Goal: Task Accomplishment & Management: Manage account settings

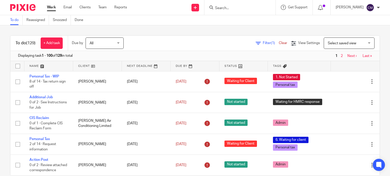
click at [263, 45] on span "Filter (1)" at bounding box center [271, 43] width 16 height 4
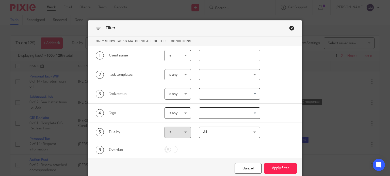
click at [213, 78] on div at bounding box center [229, 74] width 61 height 11
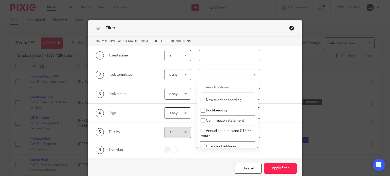
click at [230, 87] on input "search" at bounding box center [227, 88] width 53 height 10
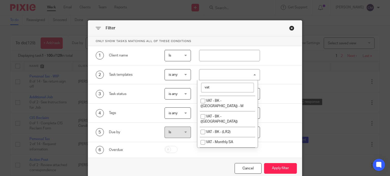
scroll to position [304, 0]
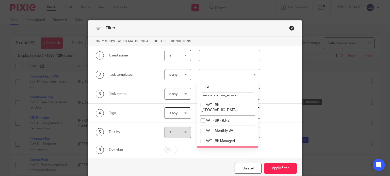
type input "vat"
click at [225, 146] on li "Quarterly VAT Review" at bounding box center [227, 151] width 60 height 10
checkbox input "true"
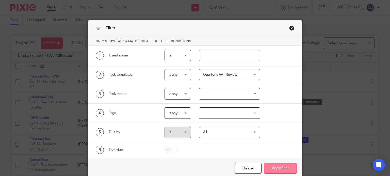
click at [266, 168] on button "Apply filter" at bounding box center [280, 168] width 33 height 11
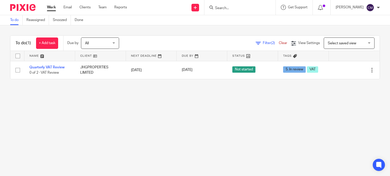
click at [235, 8] on input "Search" at bounding box center [237, 8] width 46 height 5
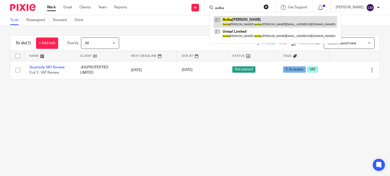
type input "avika"
click at [245, 17] on link at bounding box center [275, 22] width 124 height 12
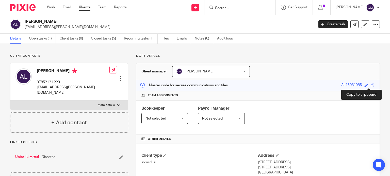
drag, startPoint x: 369, startPoint y: 86, endPoint x: 146, endPoint y: 27, distance: 231.2
click at [370, 86] on span at bounding box center [372, 86] width 4 height 4
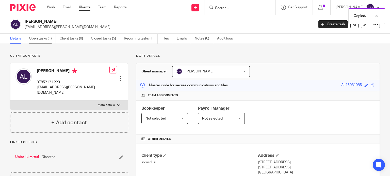
click at [43, 39] on link "Open tasks (1)" at bounding box center [42, 39] width 27 height 10
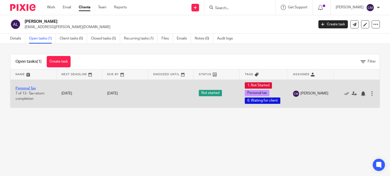
click at [25, 88] on link "Personal Tax" at bounding box center [25, 89] width 20 height 4
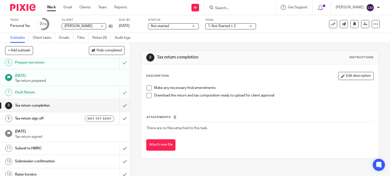
scroll to position [63, 0]
click at [119, 104] on input "submit" at bounding box center [65, 105] width 130 height 13
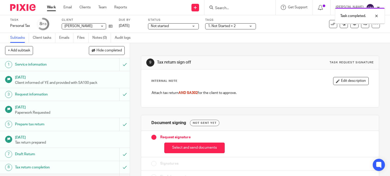
scroll to position [12, 0]
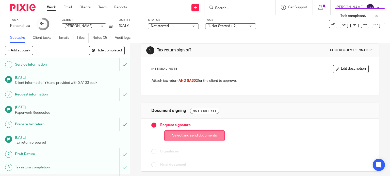
click at [200, 135] on button "Select and send documents" at bounding box center [194, 136] width 60 height 11
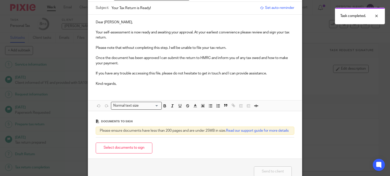
scroll to position [51, 0]
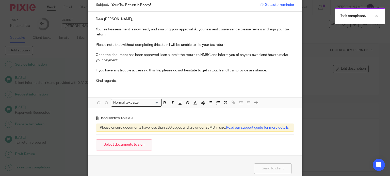
click at [132, 150] on button "Select documents to sign" at bounding box center [124, 145] width 57 height 11
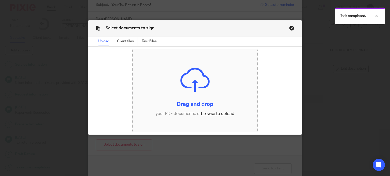
click at [215, 114] on input "file" at bounding box center [195, 90] width 124 height 83
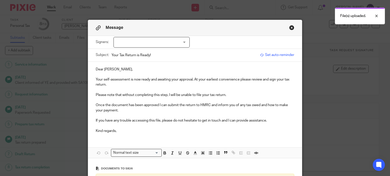
scroll to position [0, 0]
click at [143, 45] on div at bounding box center [151, 43] width 76 height 11
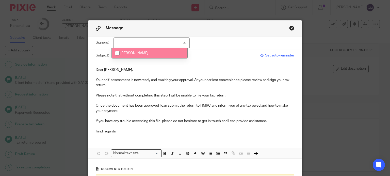
click at [132, 52] on span "[PERSON_NAME]" at bounding box center [134, 54] width 28 height 4
checkbox input "true"
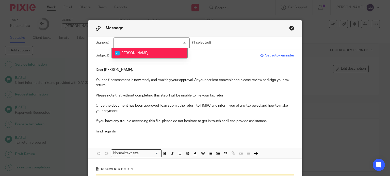
click at [137, 90] on p at bounding box center [195, 90] width 199 height 5
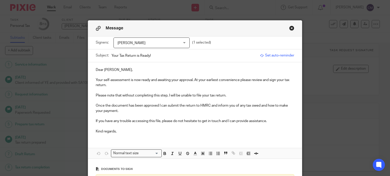
click at [229, 96] on p "Please note that without completing this step, I will be unable to file your ta…" at bounding box center [195, 95] width 199 height 5
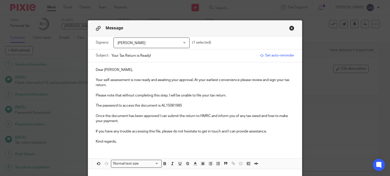
click at [138, 140] on p "Kind regards," at bounding box center [195, 141] width 199 height 5
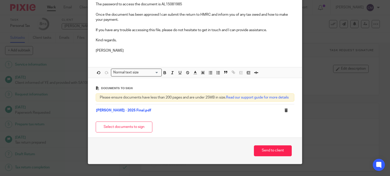
scroll to position [114, 0]
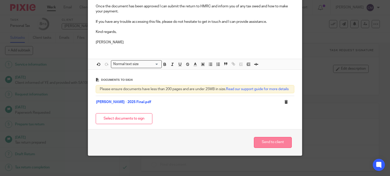
click at [271, 143] on button "Send to client" at bounding box center [273, 142] width 38 height 11
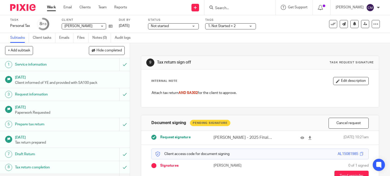
click at [234, 5] on form at bounding box center [241, 7] width 54 height 6
click at [236, 8] on input "Search" at bounding box center [237, 8] width 46 height 5
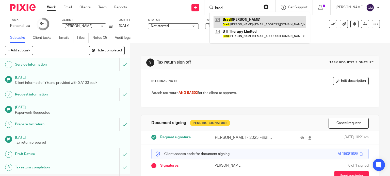
type input "bradl"
click at [237, 17] on link at bounding box center [259, 22] width 93 height 12
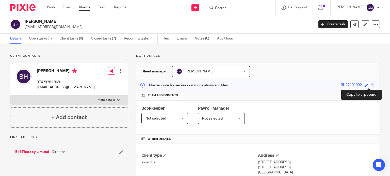
click at [370, 86] on span at bounding box center [372, 86] width 4 height 4
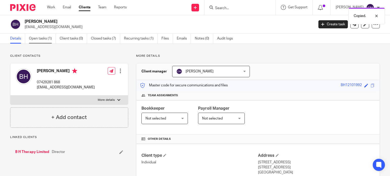
click at [48, 40] on link "Open tasks (1)" at bounding box center [42, 39] width 27 height 10
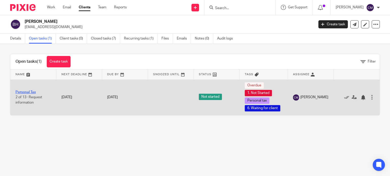
click at [33, 93] on link "Personal Tax" at bounding box center [25, 93] width 20 height 4
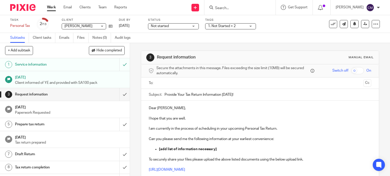
scroll to position [25, 0]
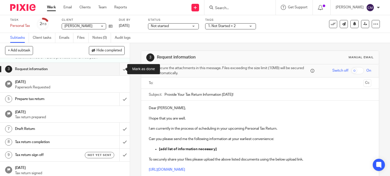
click at [120, 69] on input "submit" at bounding box center [65, 69] width 130 height 13
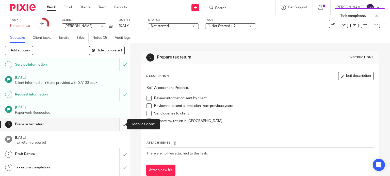
click at [119, 124] on input "submit" at bounding box center [65, 124] width 130 height 13
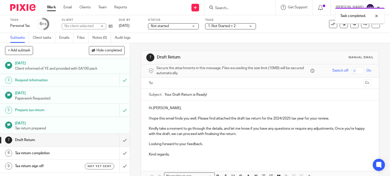
scroll to position [25, 0]
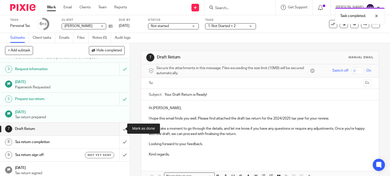
click at [118, 129] on input "submit" at bounding box center [65, 129] width 130 height 13
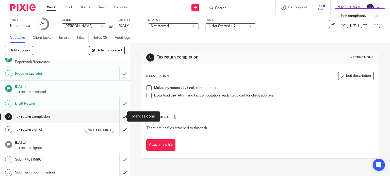
scroll to position [66, 0]
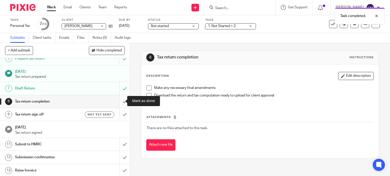
click at [119, 100] on input "submit" at bounding box center [65, 101] width 130 height 13
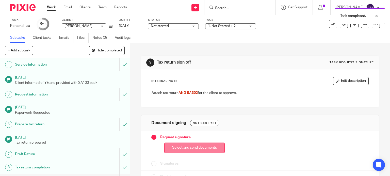
click at [173, 145] on button "Select and send documents" at bounding box center [194, 148] width 60 height 11
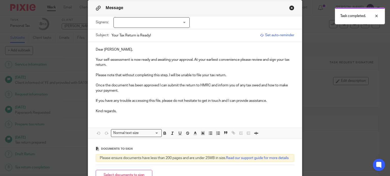
scroll to position [51, 0]
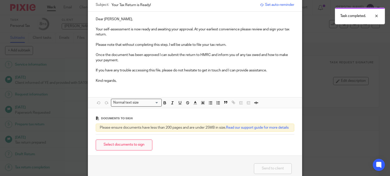
click at [138, 151] on button "Select documents to sign" at bounding box center [124, 145] width 57 height 11
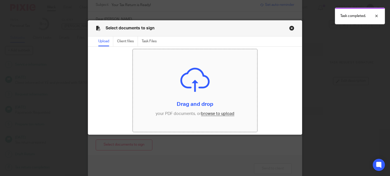
click at [222, 113] on input "file" at bounding box center [195, 90] width 124 height 83
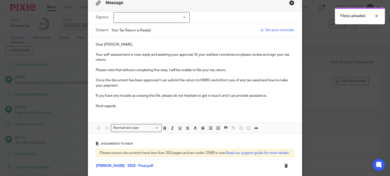
scroll to position [0, 0]
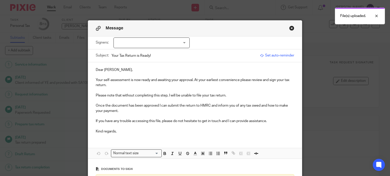
click at [161, 45] on div at bounding box center [151, 43] width 76 height 11
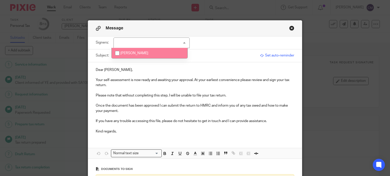
click at [150, 52] on li "[PERSON_NAME]" at bounding box center [150, 53] width 76 height 10
checkbox input "true"
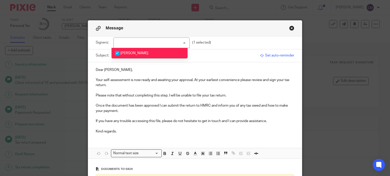
click at [228, 97] on p "Please note that without completing this step, I will be unable to file your ta…" at bounding box center [195, 95] width 199 height 5
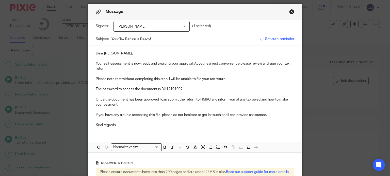
scroll to position [25, 0]
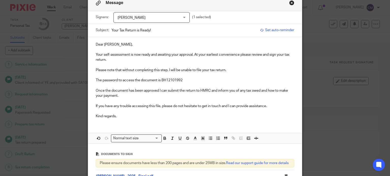
click at [123, 116] on p "Kind regards," at bounding box center [195, 116] width 199 height 5
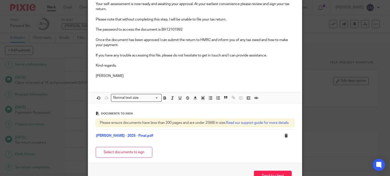
scroll to position [101, 0]
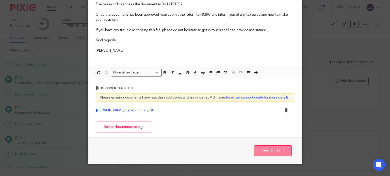
click at [258, 156] on button "Send to client" at bounding box center [273, 151] width 38 height 11
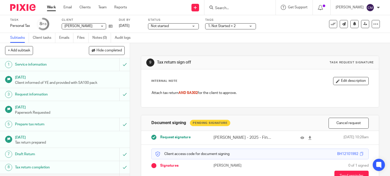
click at [228, 8] on input "Search" at bounding box center [237, 8] width 46 height 5
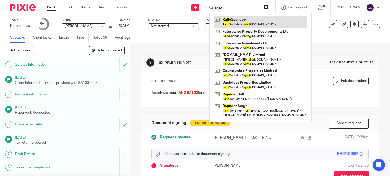
type input "rajiv"
click at [246, 19] on link at bounding box center [260, 22] width 94 height 12
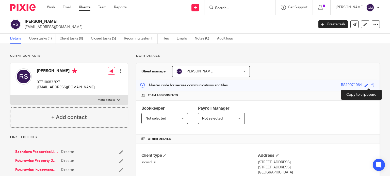
click at [370, 85] on span at bounding box center [372, 86] width 4 height 4
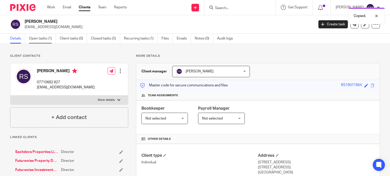
click at [43, 37] on link "Open tasks (1)" at bounding box center [42, 39] width 27 height 10
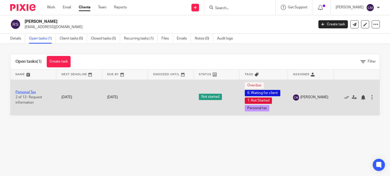
click at [27, 92] on link "Personal Tax" at bounding box center [25, 93] width 20 height 4
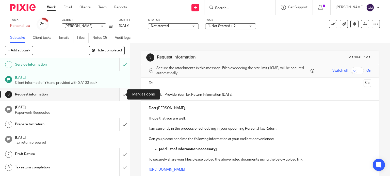
click at [117, 94] on input "submit" at bounding box center [65, 94] width 130 height 13
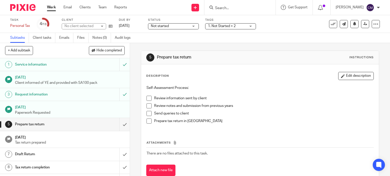
click at [117, 125] on input "submit" at bounding box center [65, 124] width 130 height 13
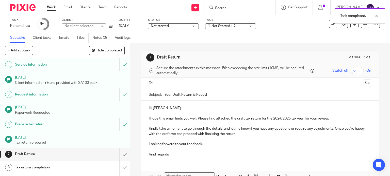
scroll to position [51, 0]
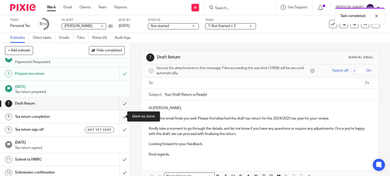
click at [117, 115] on input "submit" at bounding box center [65, 117] width 130 height 13
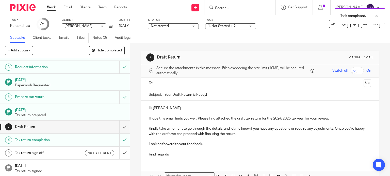
scroll to position [30, 0]
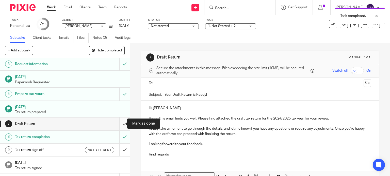
click at [121, 123] on input "submit" at bounding box center [65, 124] width 130 height 13
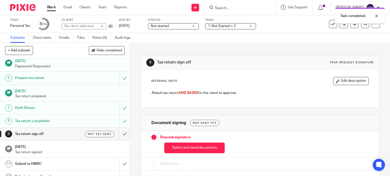
scroll to position [53, 0]
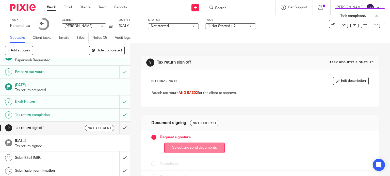
click at [199, 147] on button "Select and send documents" at bounding box center [194, 148] width 60 height 11
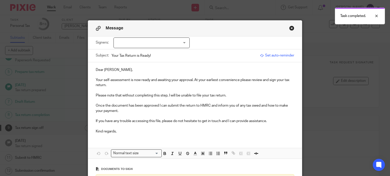
scroll to position [76, 0]
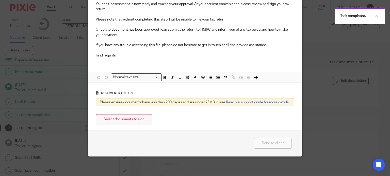
click at [134, 125] on button "Select documents to sign" at bounding box center [124, 119] width 57 height 11
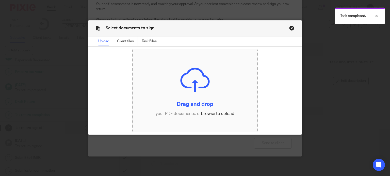
click at [212, 113] on input "file" at bounding box center [195, 90] width 124 height 83
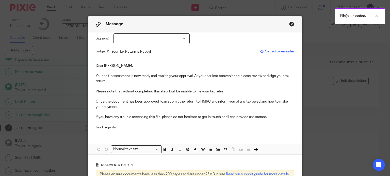
scroll to position [0, 0]
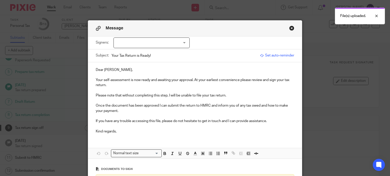
click at [230, 97] on p "Please note that without completing this step, I will be unable to file your ta…" at bounding box center [195, 95] width 199 height 5
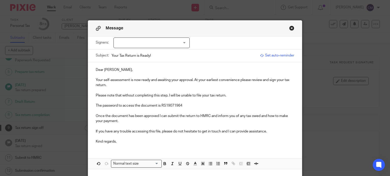
click at [141, 41] on div at bounding box center [151, 43] width 76 height 11
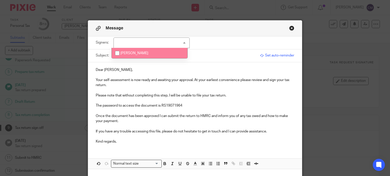
click at [136, 53] on span "[PERSON_NAME]" at bounding box center [134, 54] width 28 height 4
checkbox input "true"
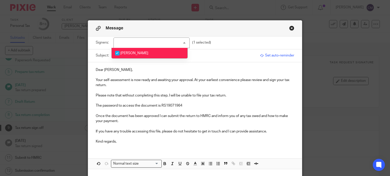
click at [214, 76] on p at bounding box center [195, 75] width 199 height 5
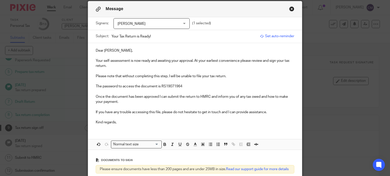
scroll to position [25, 0]
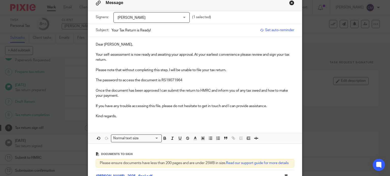
click at [121, 117] on p "Kind regards," at bounding box center [195, 116] width 199 height 5
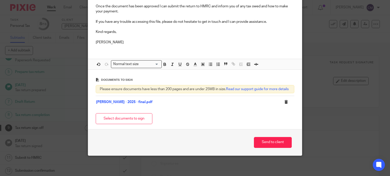
scroll to position [114, 0]
click at [268, 145] on button "Send to client" at bounding box center [273, 142] width 38 height 11
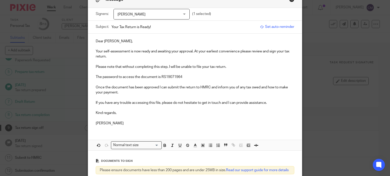
scroll to position [25, 0]
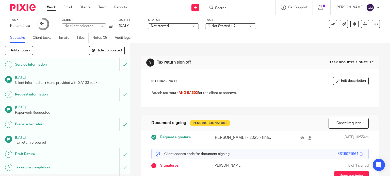
click at [230, 5] on form at bounding box center [241, 7] width 54 height 6
click at [233, 6] on input "Search" at bounding box center [237, 8] width 46 height 5
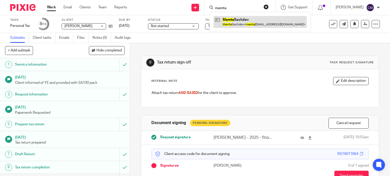
type input "mamta"
click at [239, 23] on link at bounding box center [259, 22] width 93 height 12
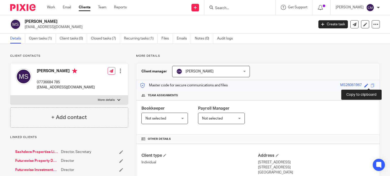
click at [370, 86] on span at bounding box center [372, 86] width 4 height 4
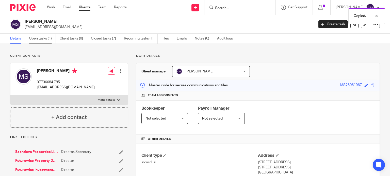
click at [42, 38] on link "Open tasks (1)" at bounding box center [42, 39] width 27 height 10
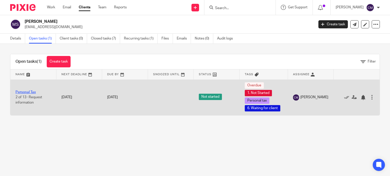
click at [33, 92] on link "Personal Tax" at bounding box center [25, 93] width 20 height 4
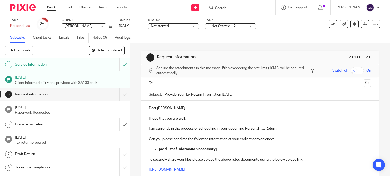
scroll to position [51, 0]
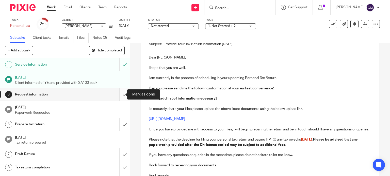
click at [121, 95] on input "submit" at bounding box center [65, 94] width 130 height 13
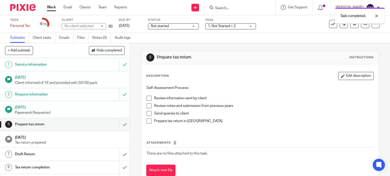
click at [121, 123] on input "submit" at bounding box center [65, 124] width 130 height 13
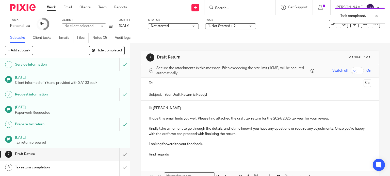
scroll to position [51, 0]
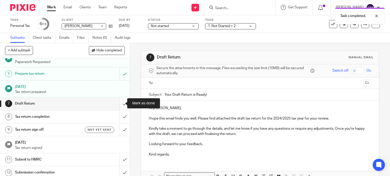
click at [118, 102] on input "submit" at bounding box center [65, 103] width 130 height 13
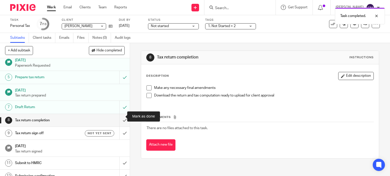
scroll to position [51, 0]
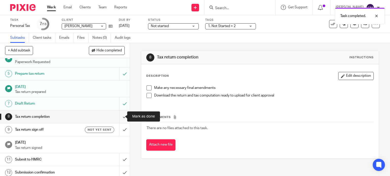
click at [120, 116] on input "submit" at bounding box center [65, 117] width 130 height 13
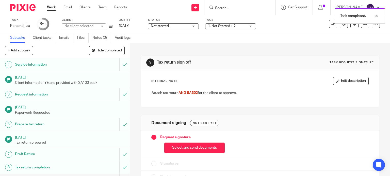
scroll to position [12, 0]
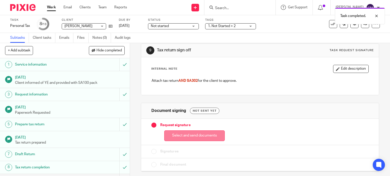
click at [191, 135] on button "Select and send documents" at bounding box center [194, 136] width 60 height 11
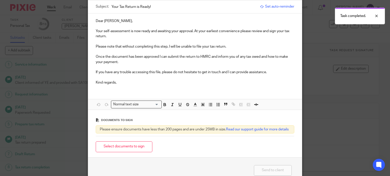
scroll to position [51, 0]
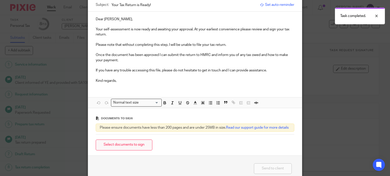
click at [132, 150] on button "Select documents to sign" at bounding box center [124, 145] width 57 height 11
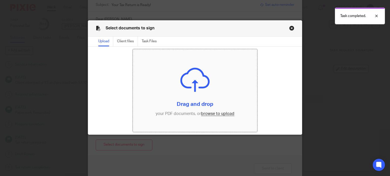
click at [215, 115] on input "file" at bounding box center [195, 90] width 124 height 83
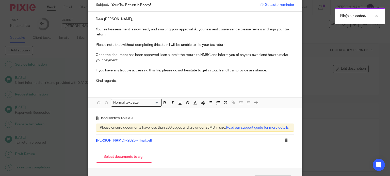
scroll to position [0, 0]
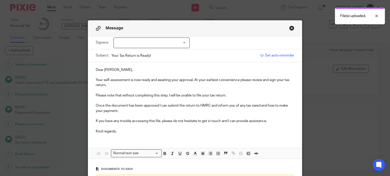
click at [229, 82] on p "Your self-assessment is now ready and awaiting your approval. At your earliest …" at bounding box center [195, 83] width 199 height 10
click at [229, 97] on p "Please note that without completing this step, I will be unable to file your ta…" at bounding box center [195, 95] width 199 height 5
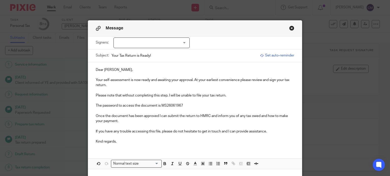
click at [139, 39] on div at bounding box center [151, 43] width 76 height 11
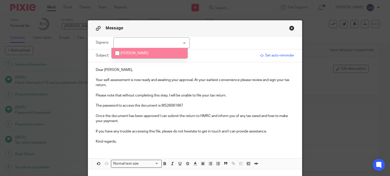
click at [134, 50] on li "[PERSON_NAME]" at bounding box center [150, 53] width 76 height 10
checkbox input "true"
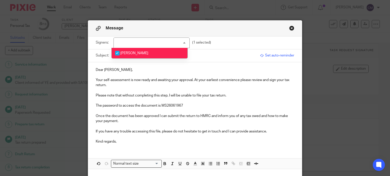
click at [216, 90] on p at bounding box center [195, 90] width 199 height 5
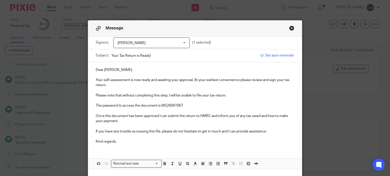
click at [122, 143] on p "Kind regards," at bounding box center [195, 141] width 199 height 5
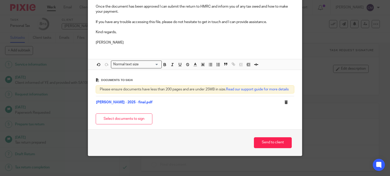
scroll to position [114, 0]
click at [268, 141] on button "Send to client" at bounding box center [273, 142] width 38 height 11
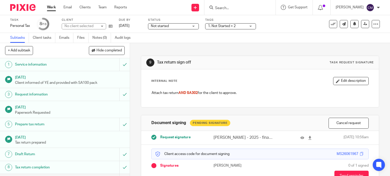
click at [241, 8] on input "Search" at bounding box center [237, 8] width 46 height 5
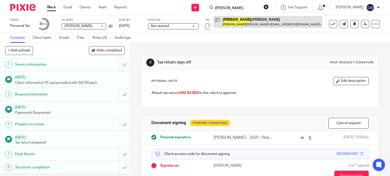
type input "[PERSON_NAME]"
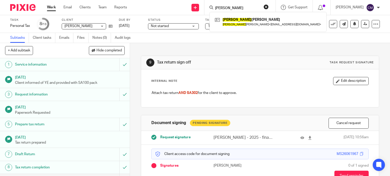
drag, startPoint x: 246, startPoint y: 20, endPoint x: 218, endPoint y: 20, distance: 28.2
click at [246, 20] on link at bounding box center [267, 22] width 109 height 12
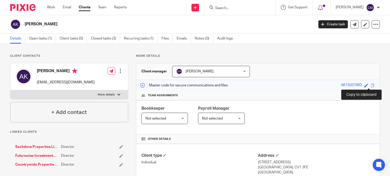
click at [370, 84] on span at bounding box center [372, 86] width 4 height 4
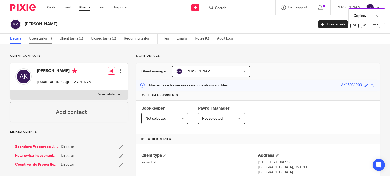
click at [42, 39] on link "Open tasks (1)" at bounding box center [42, 39] width 27 height 10
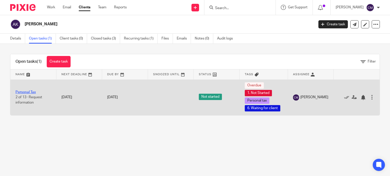
click at [21, 93] on link "Personal Tax" at bounding box center [25, 93] width 20 height 4
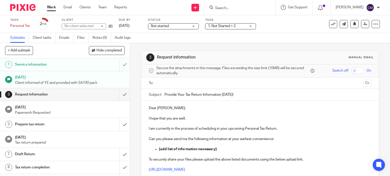
scroll to position [25, 0]
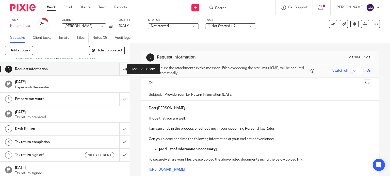
click at [119, 71] on input "submit" at bounding box center [65, 69] width 130 height 13
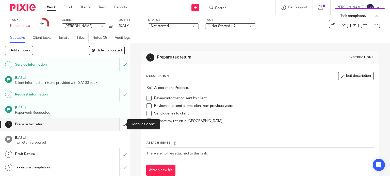
click at [117, 126] on input "submit" at bounding box center [65, 124] width 130 height 13
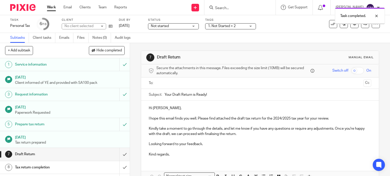
click at [120, 156] on input "submit" at bounding box center [65, 154] width 130 height 13
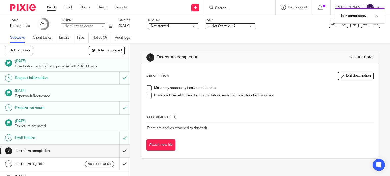
scroll to position [25, 0]
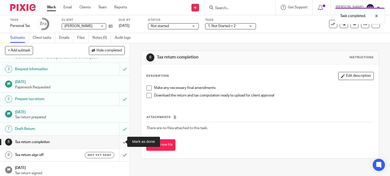
click at [119, 142] on input "submit" at bounding box center [65, 142] width 130 height 13
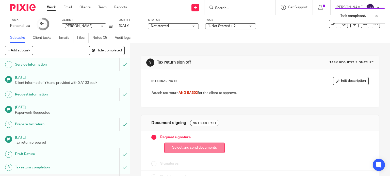
click at [204, 146] on button "Select and send documents" at bounding box center [194, 148] width 60 height 11
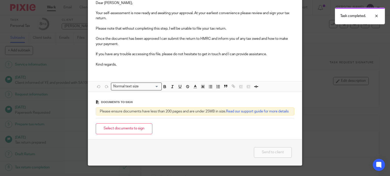
scroll to position [76, 0]
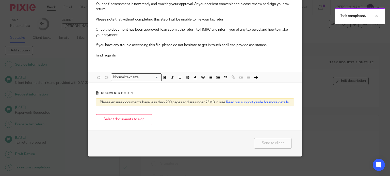
click at [151, 128] on div "Select documents to sign" at bounding box center [195, 120] width 199 height 16
click at [135, 125] on button "Select documents to sign" at bounding box center [124, 119] width 57 height 11
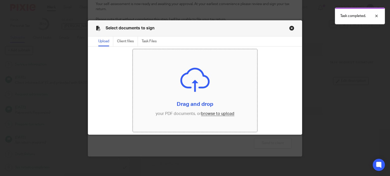
click at [218, 114] on input "file" at bounding box center [195, 90] width 124 height 83
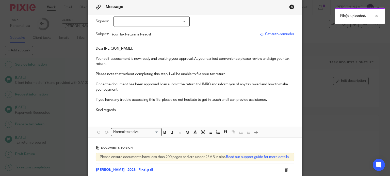
scroll to position [0, 0]
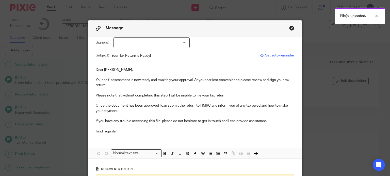
click at [223, 94] on p "Please note that without completing this step, I will be unable to file your ta…" at bounding box center [195, 95] width 199 height 5
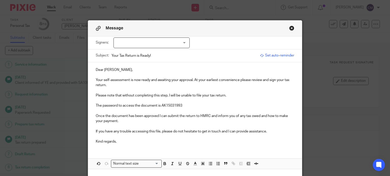
click at [145, 139] on p "Kind regards," at bounding box center [195, 141] width 199 height 5
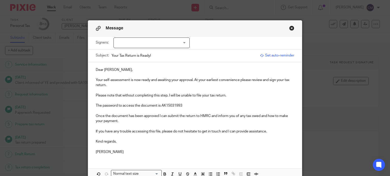
click at [146, 39] on div at bounding box center [151, 43] width 76 height 11
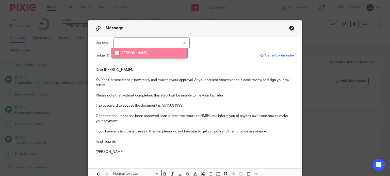
click at [137, 54] on li "[PERSON_NAME]" at bounding box center [150, 53] width 76 height 10
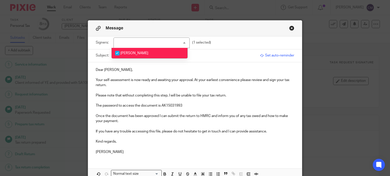
checkbox input "true"
click at [226, 107] on p "The password to access the document is AK15031993" at bounding box center [195, 105] width 199 height 5
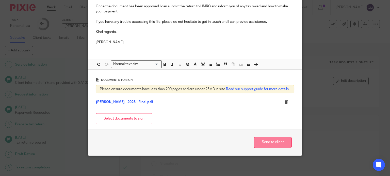
scroll to position [114, 0]
click at [281, 144] on button "Send to client" at bounding box center [273, 142] width 38 height 11
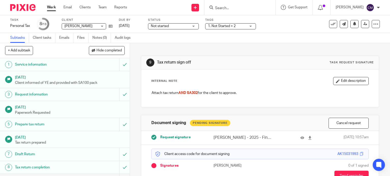
click at [21, 6] on img at bounding box center [22, 7] width 25 height 7
